Goal: Navigation & Orientation: Find specific page/section

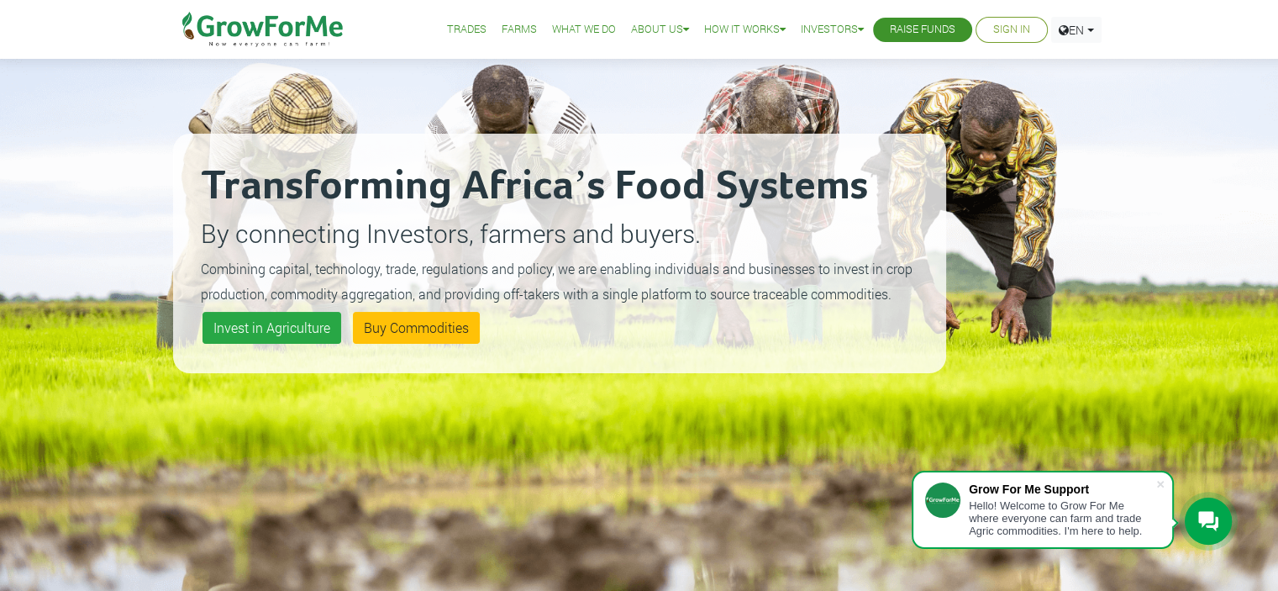
scroll to position [85, 0]
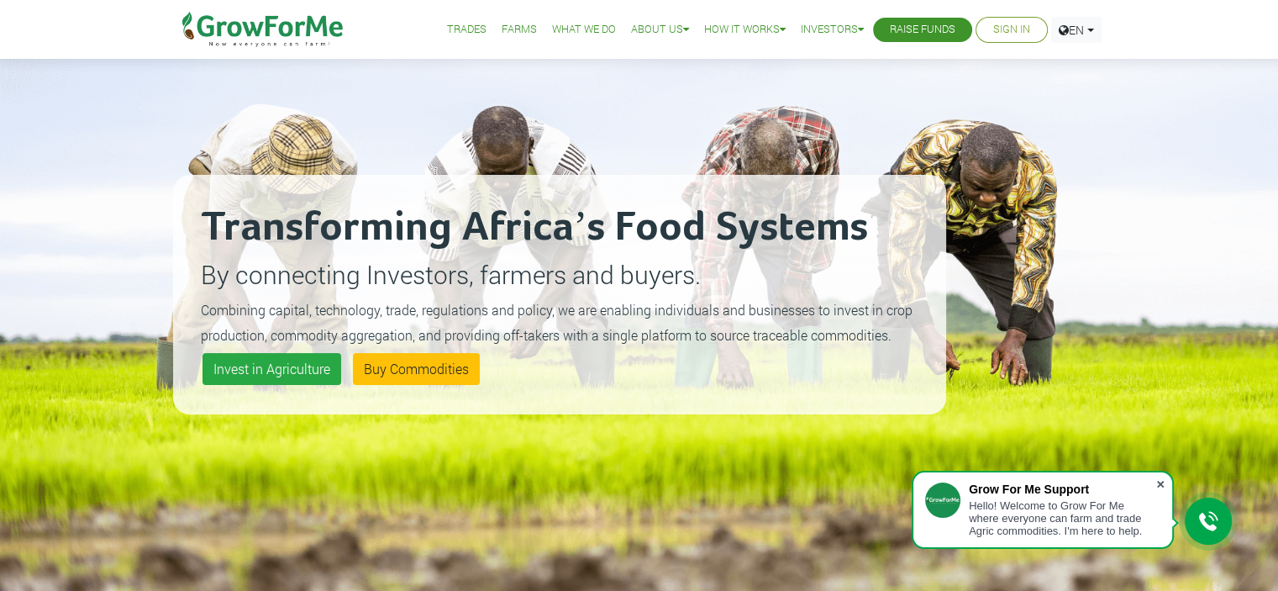
click at [1163, 482] on span at bounding box center [1160, 484] width 17 height 17
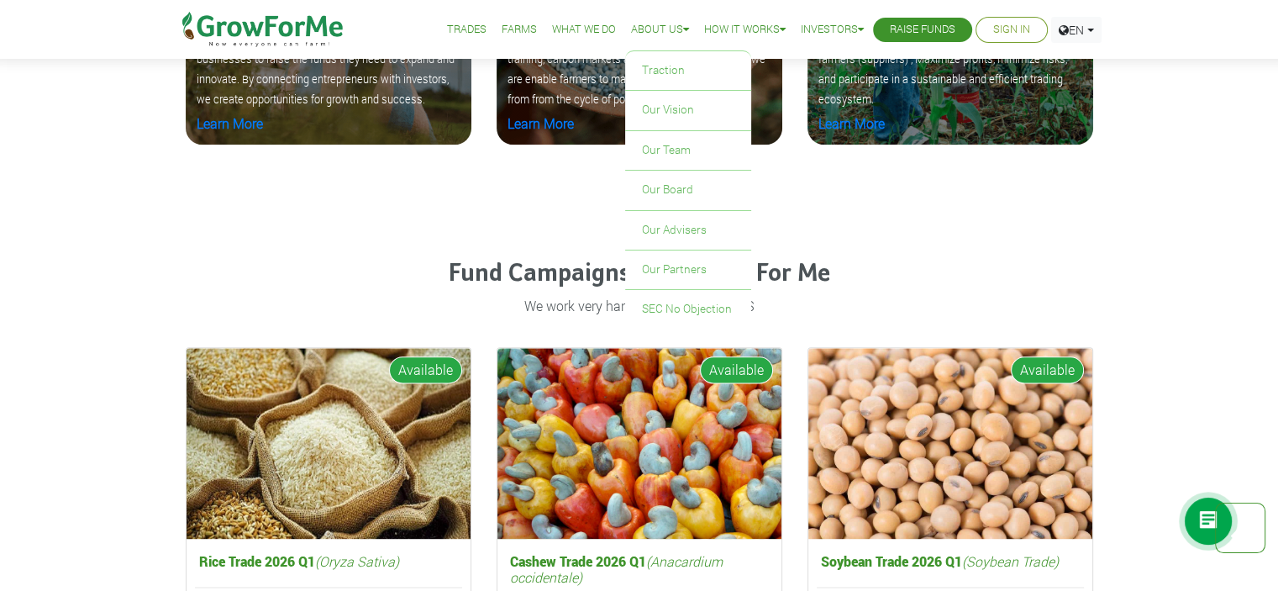
scroll to position [2026, 0]
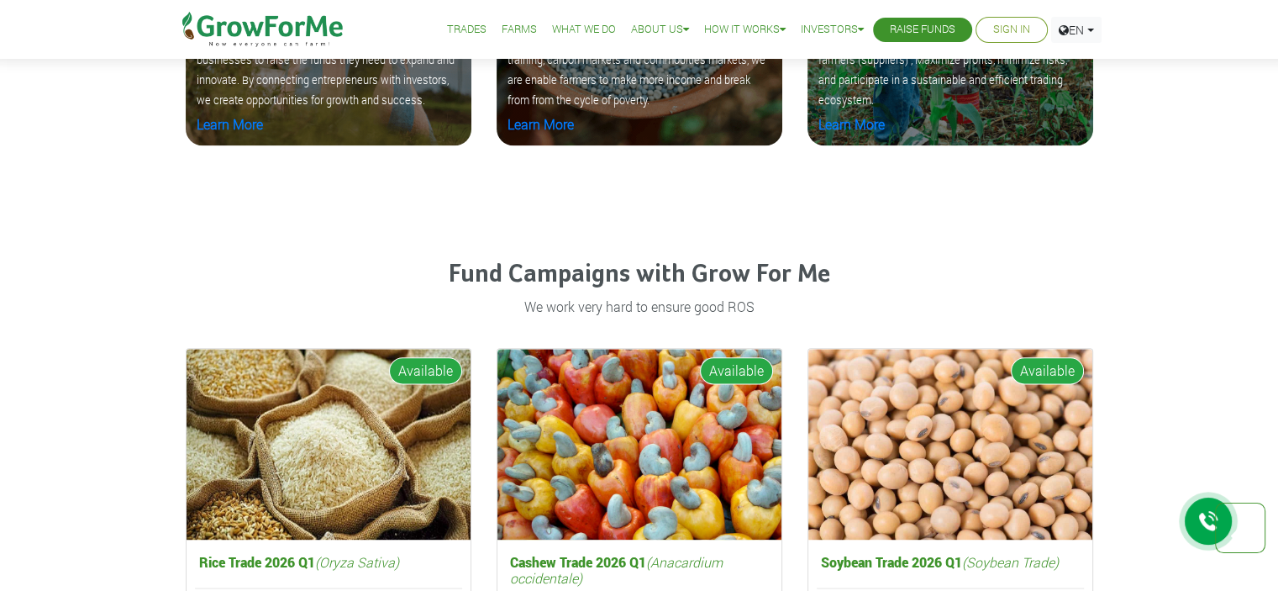
click at [502, 29] on link "Farms" at bounding box center [519, 30] width 35 height 18
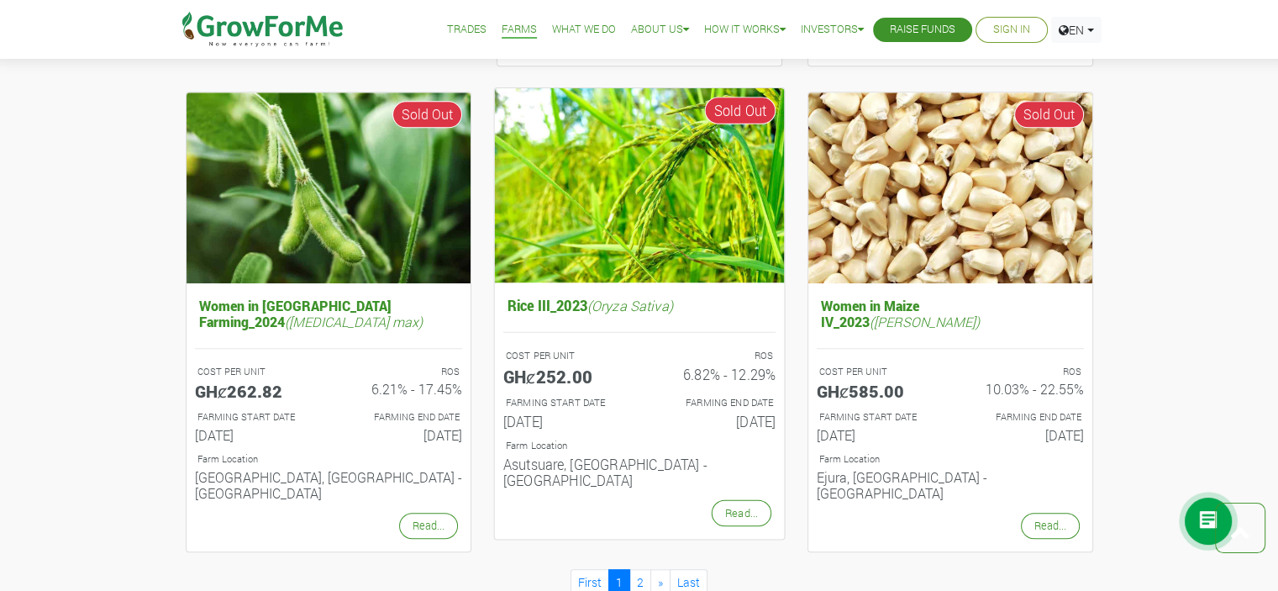
scroll to position [1607, 0]
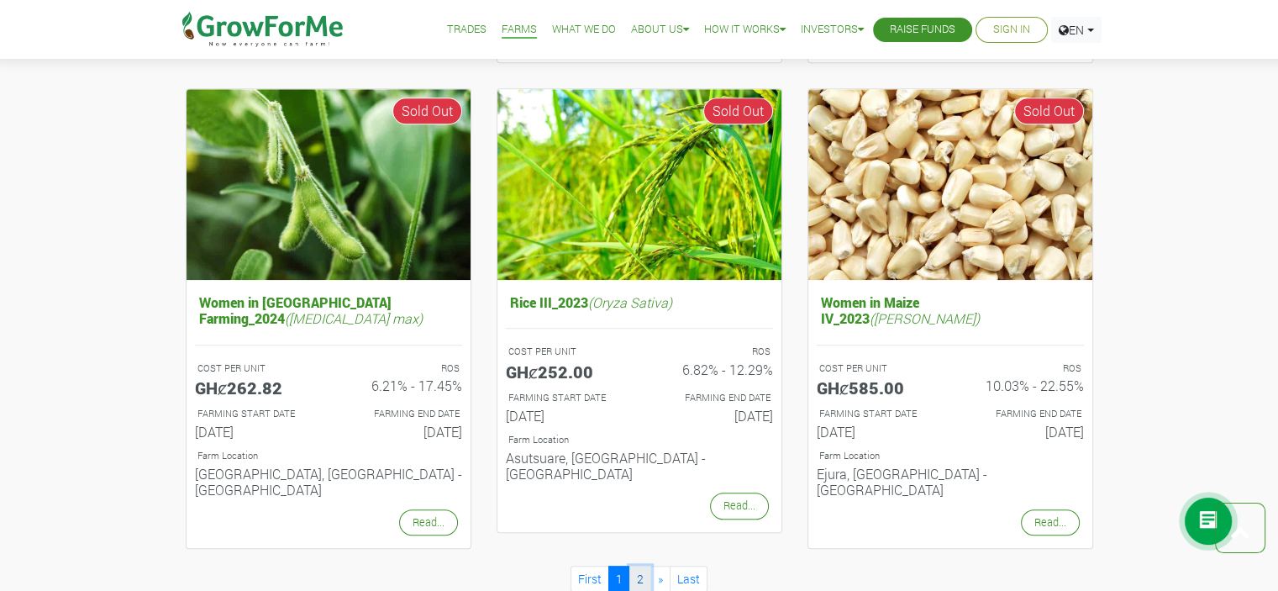
click at [645, 566] on link "2" at bounding box center [640, 579] width 22 height 26
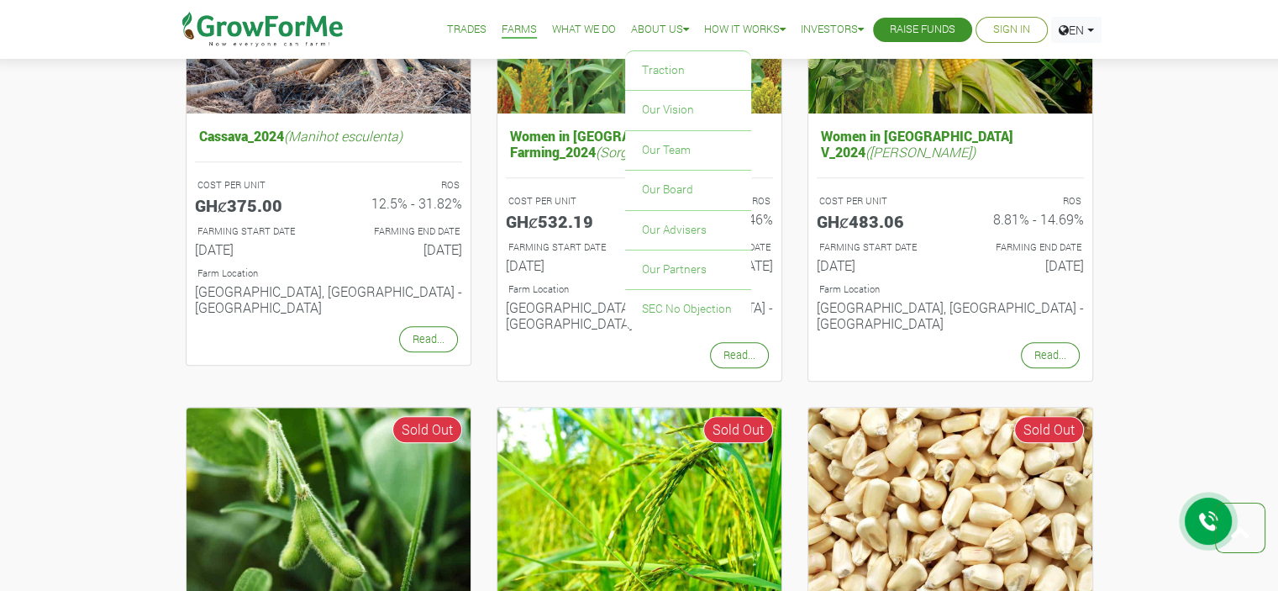
scroll to position [1266, 0]
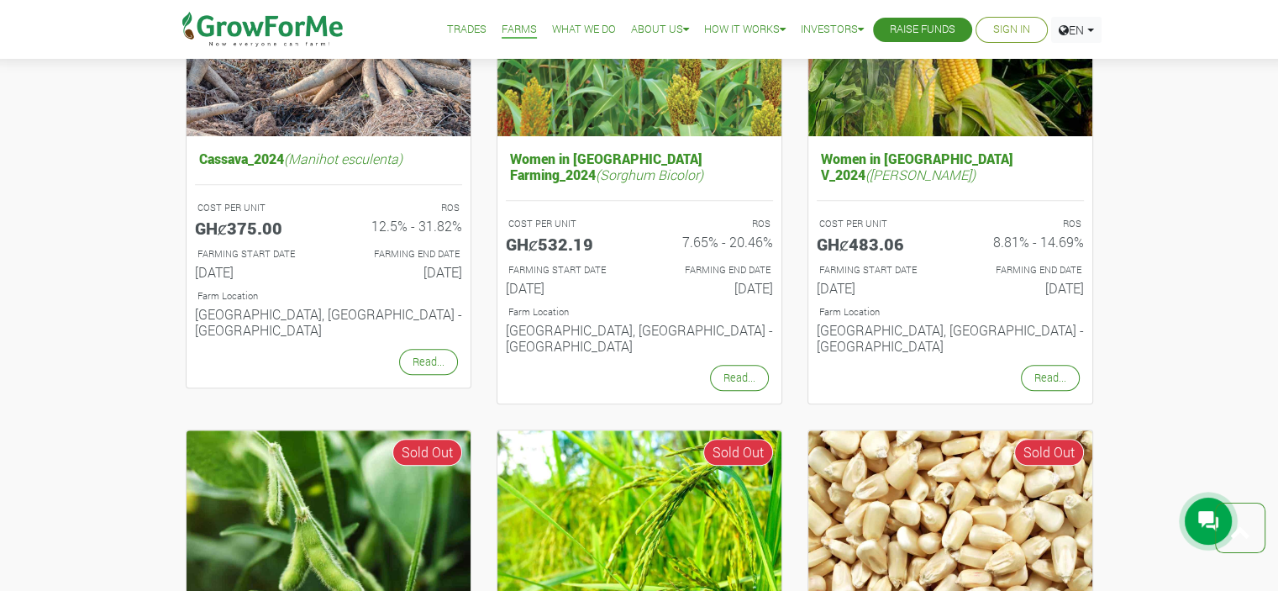
click at [466, 32] on link "Trades" at bounding box center [467, 30] width 40 height 18
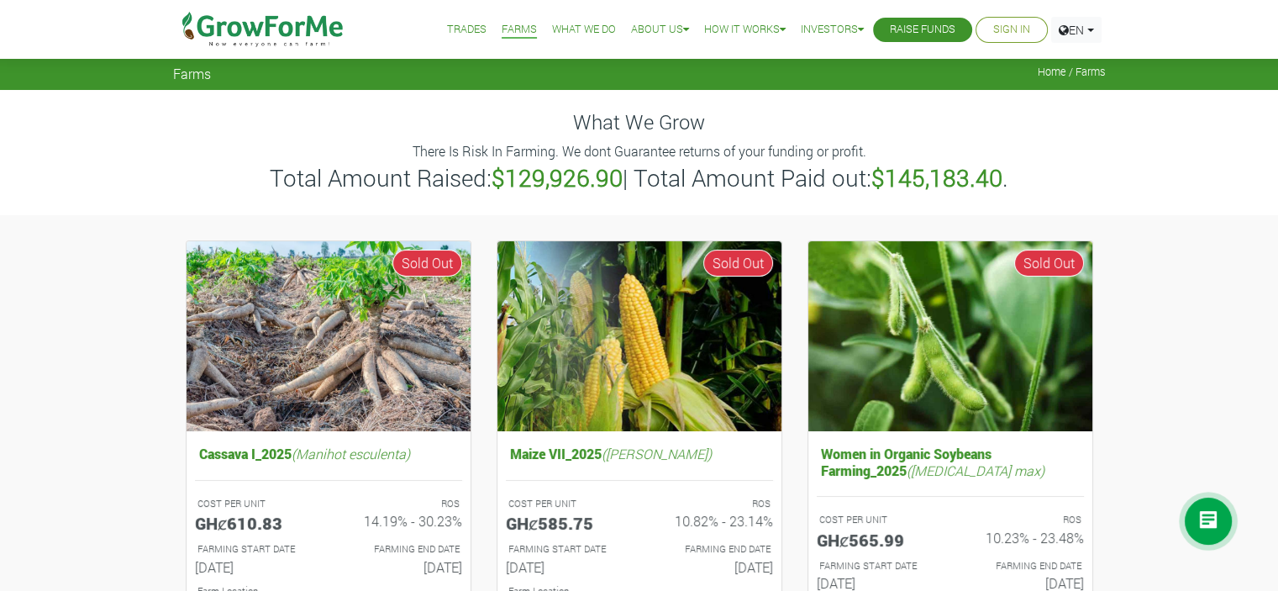
scroll to position [0, 0]
click at [464, 29] on link "Trades" at bounding box center [467, 30] width 40 height 18
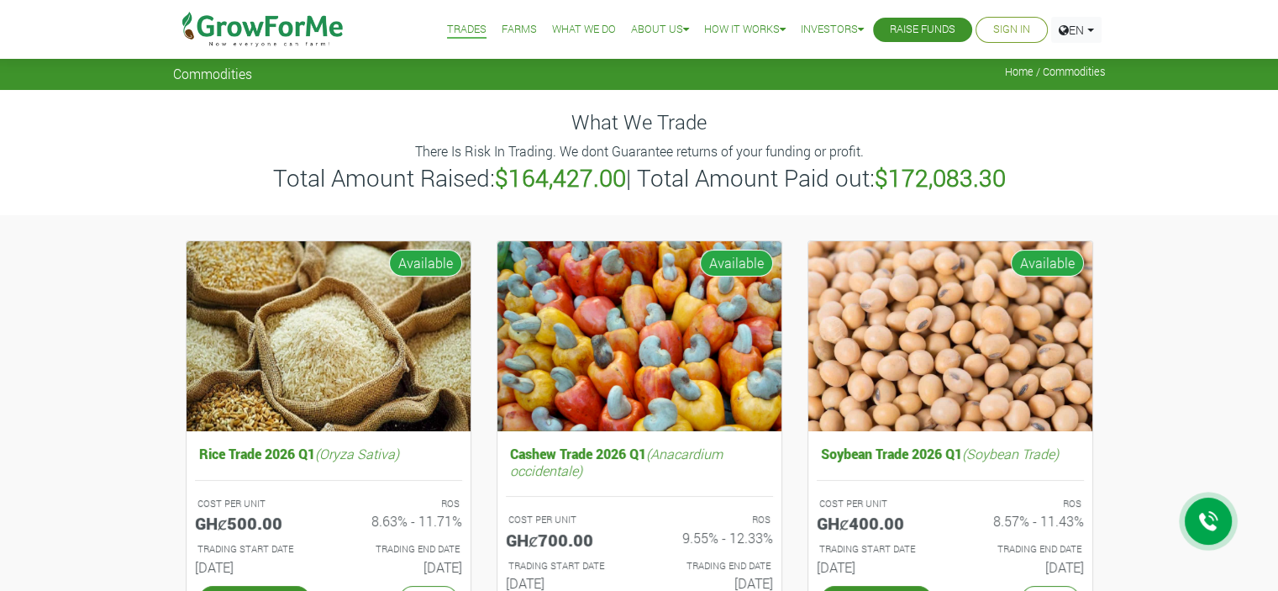
click at [507, 29] on link "Farms" at bounding box center [519, 30] width 35 height 18
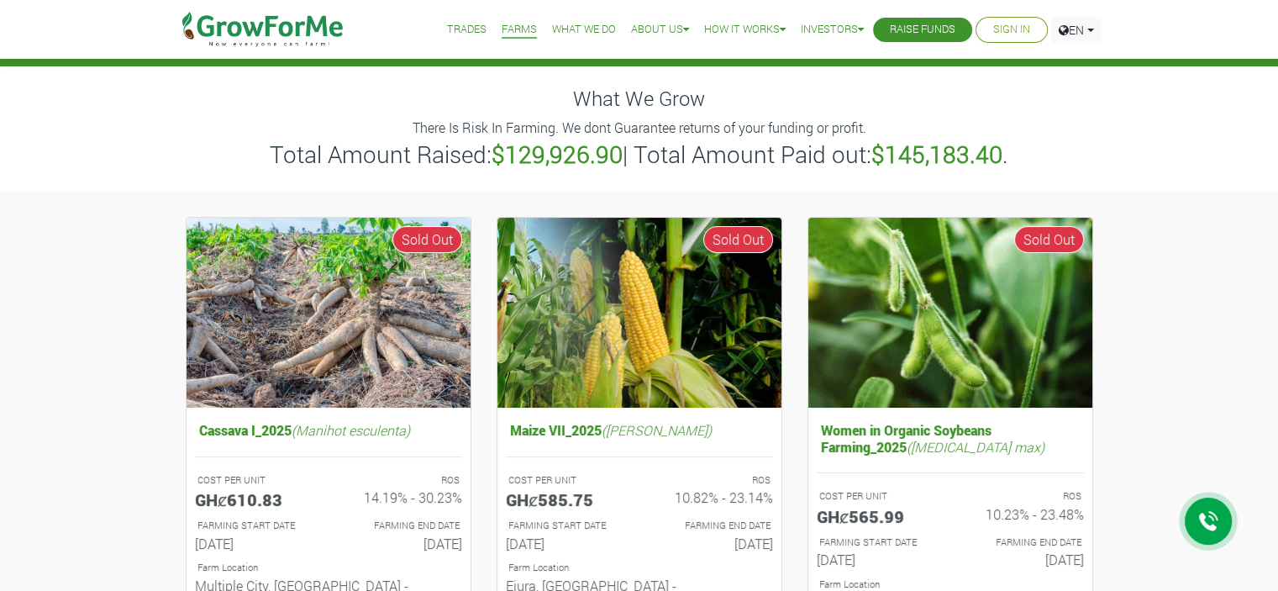
scroll to position [51, 0]
